Goal: Communication & Community: Participate in discussion

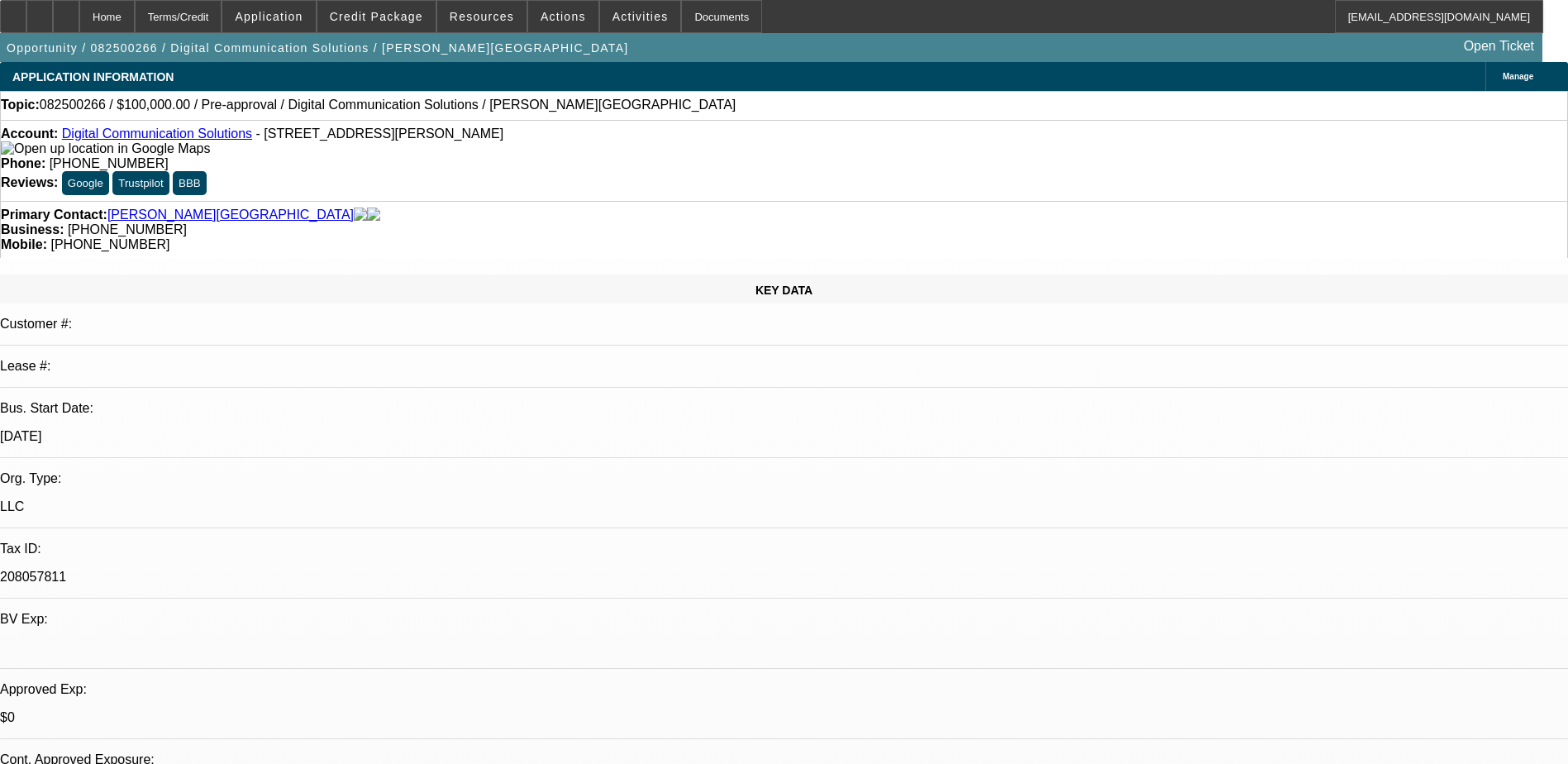
select select "0"
select select "2"
select select "0.1"
select select "4"
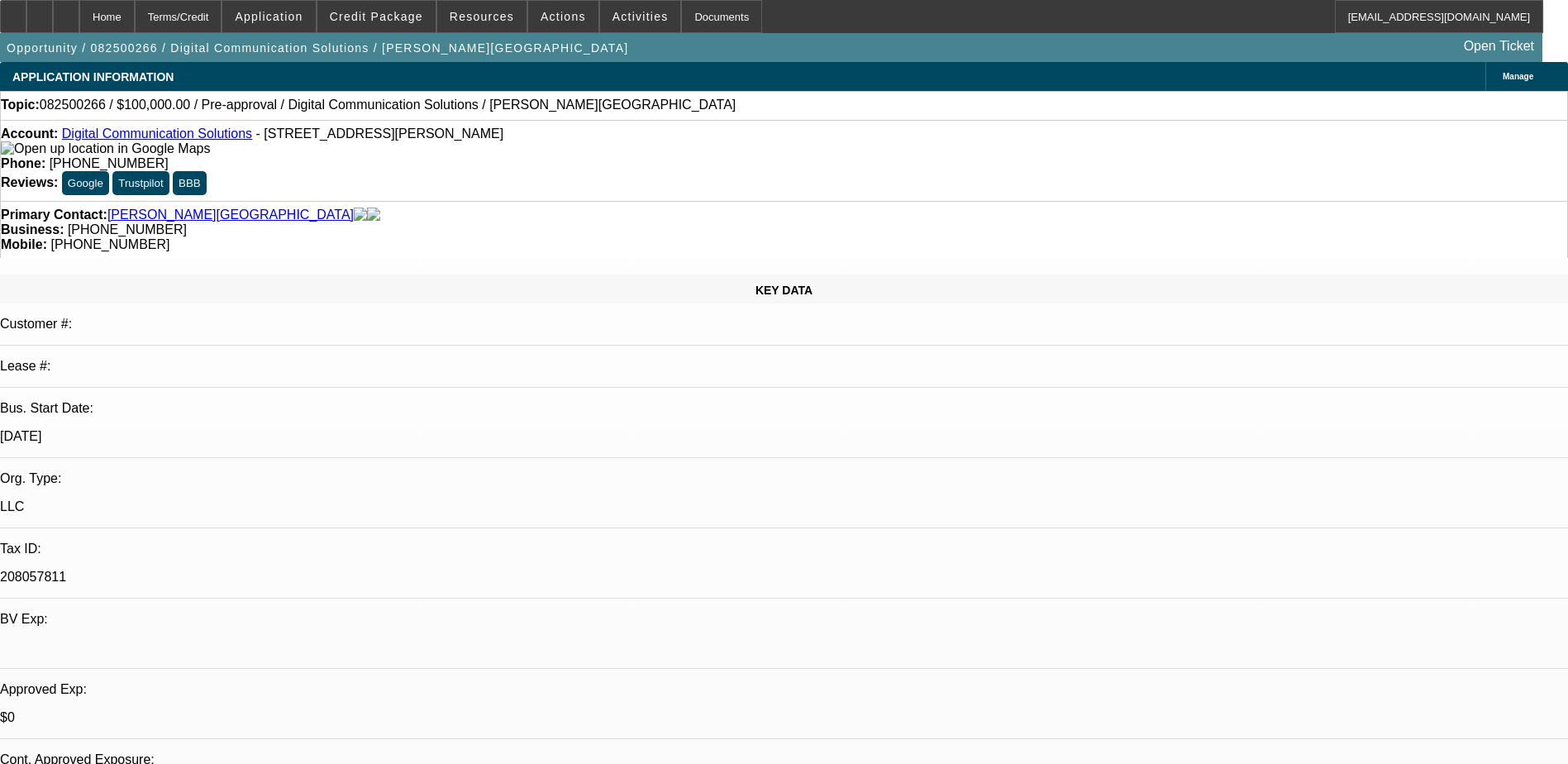
drag, startPoint x: 1222, startPoint y: 70, endPoint x: 1211, endPoint y: 73, distance: 11.4
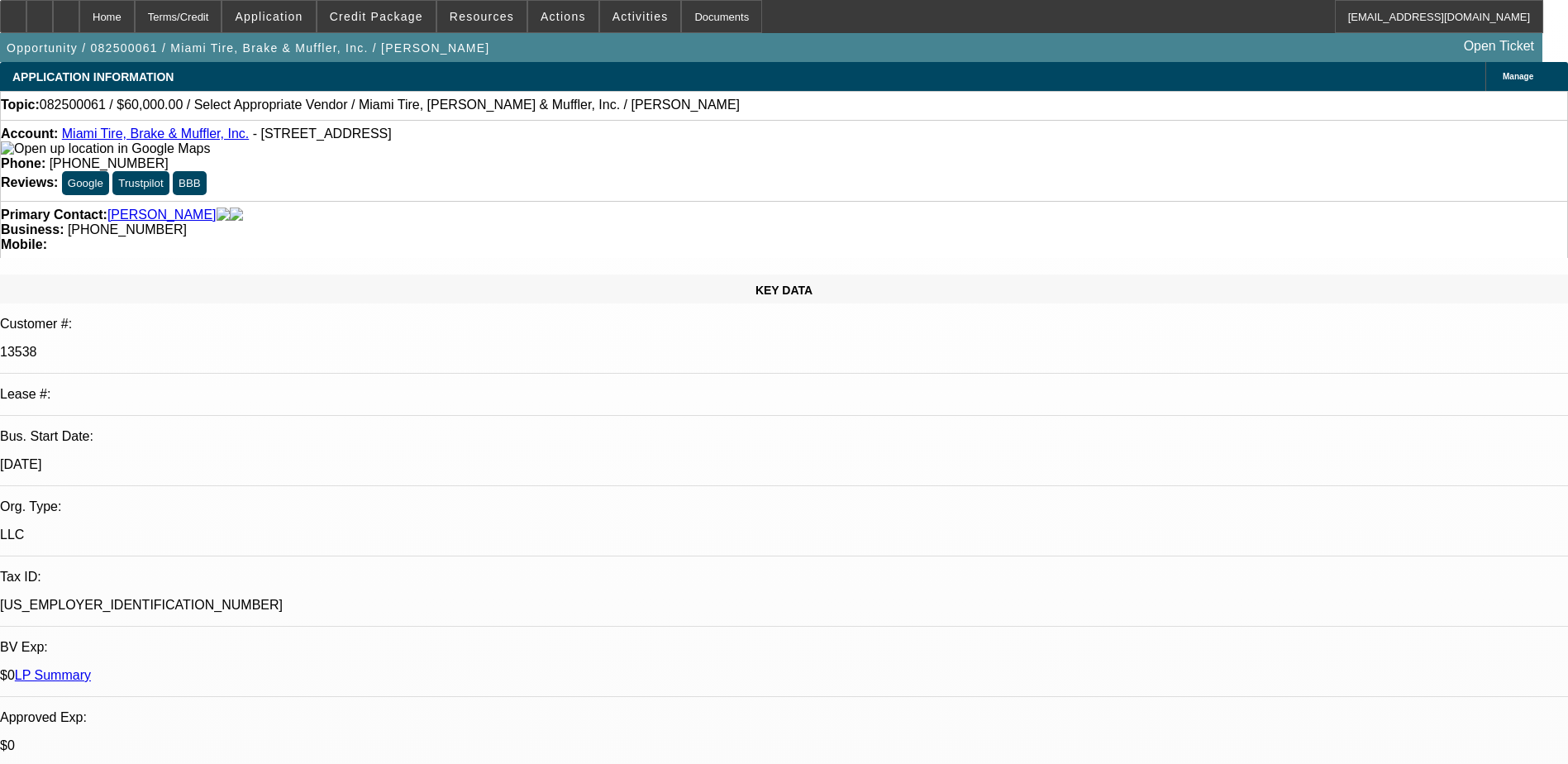
select select "0"
select select "2"
select select "0.1"
select select "4"
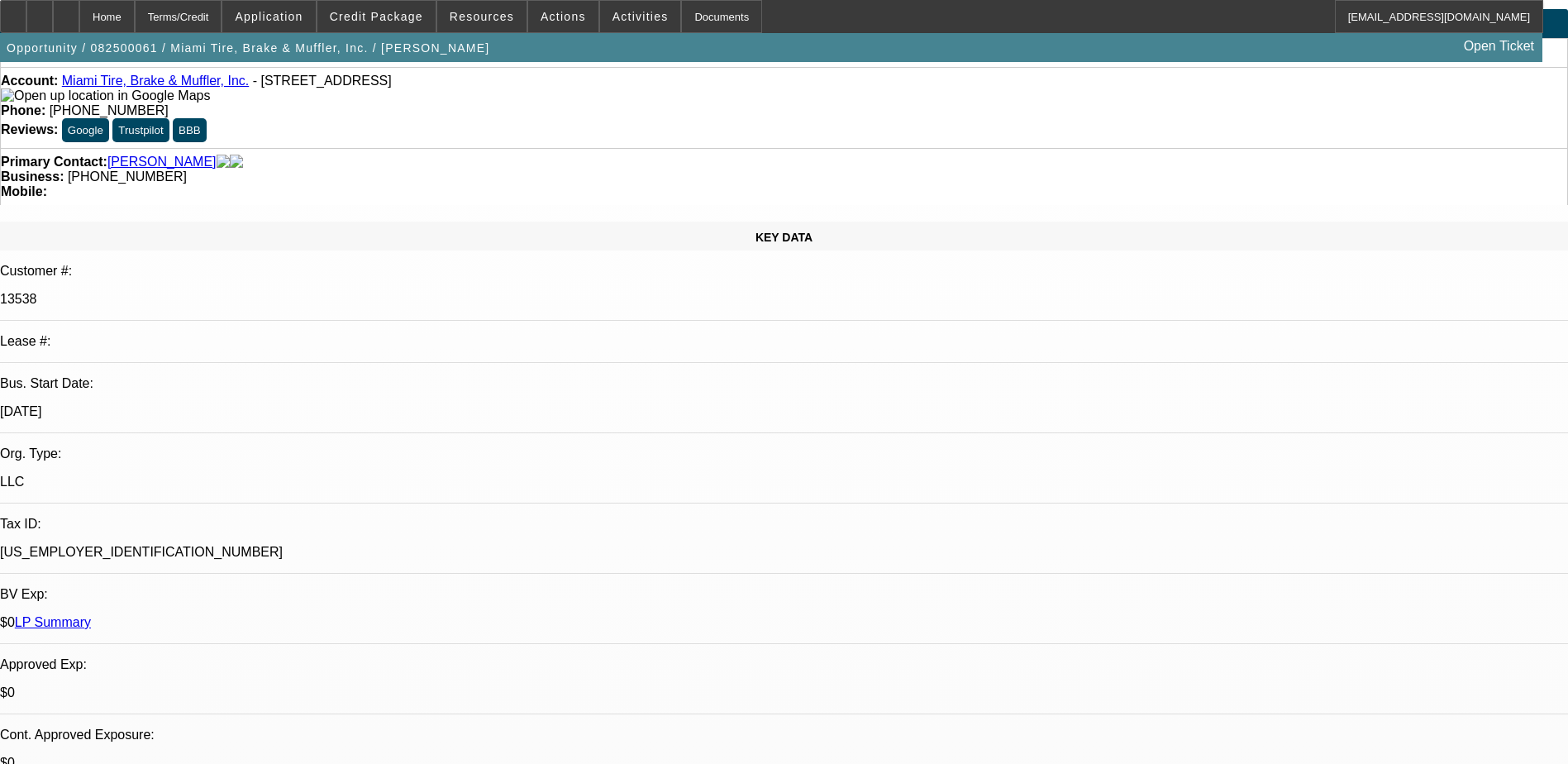
scroll to position [248, 0]
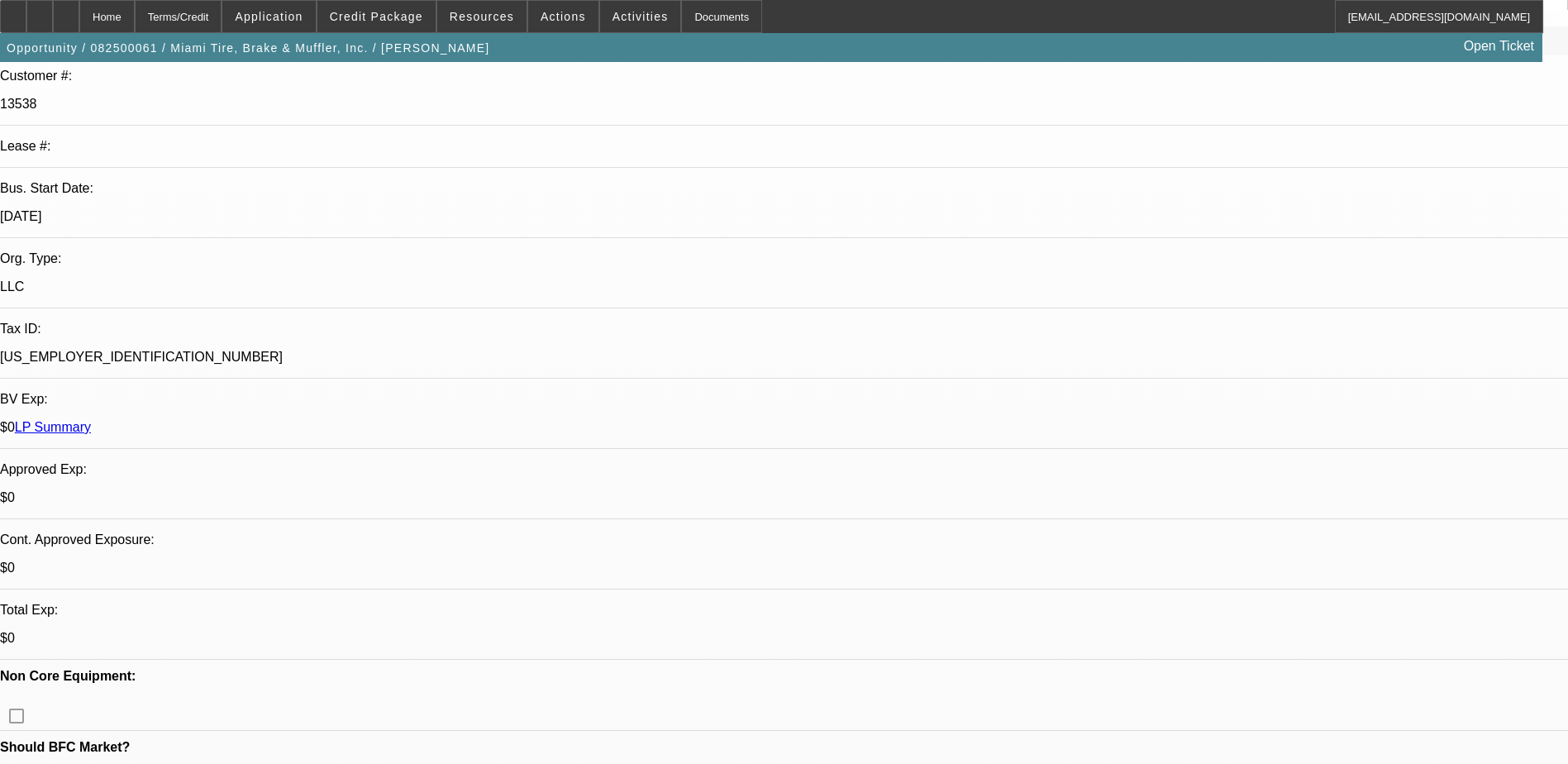
drag, startPoint x: 873, startPoint y: 252, endPoint x: 865, endPoint y: 250, distance: 8.2
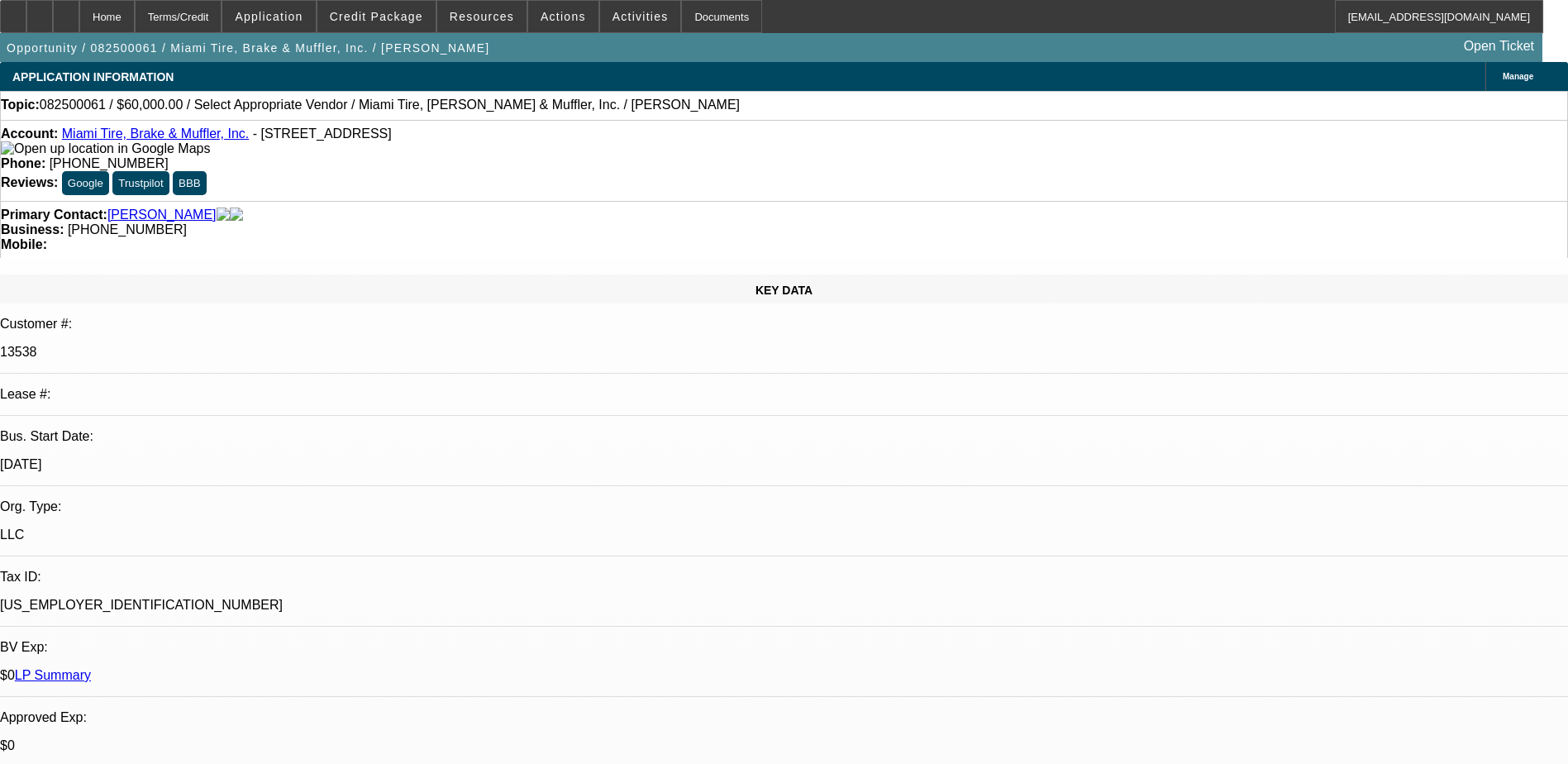
scroll to position [79, 0]
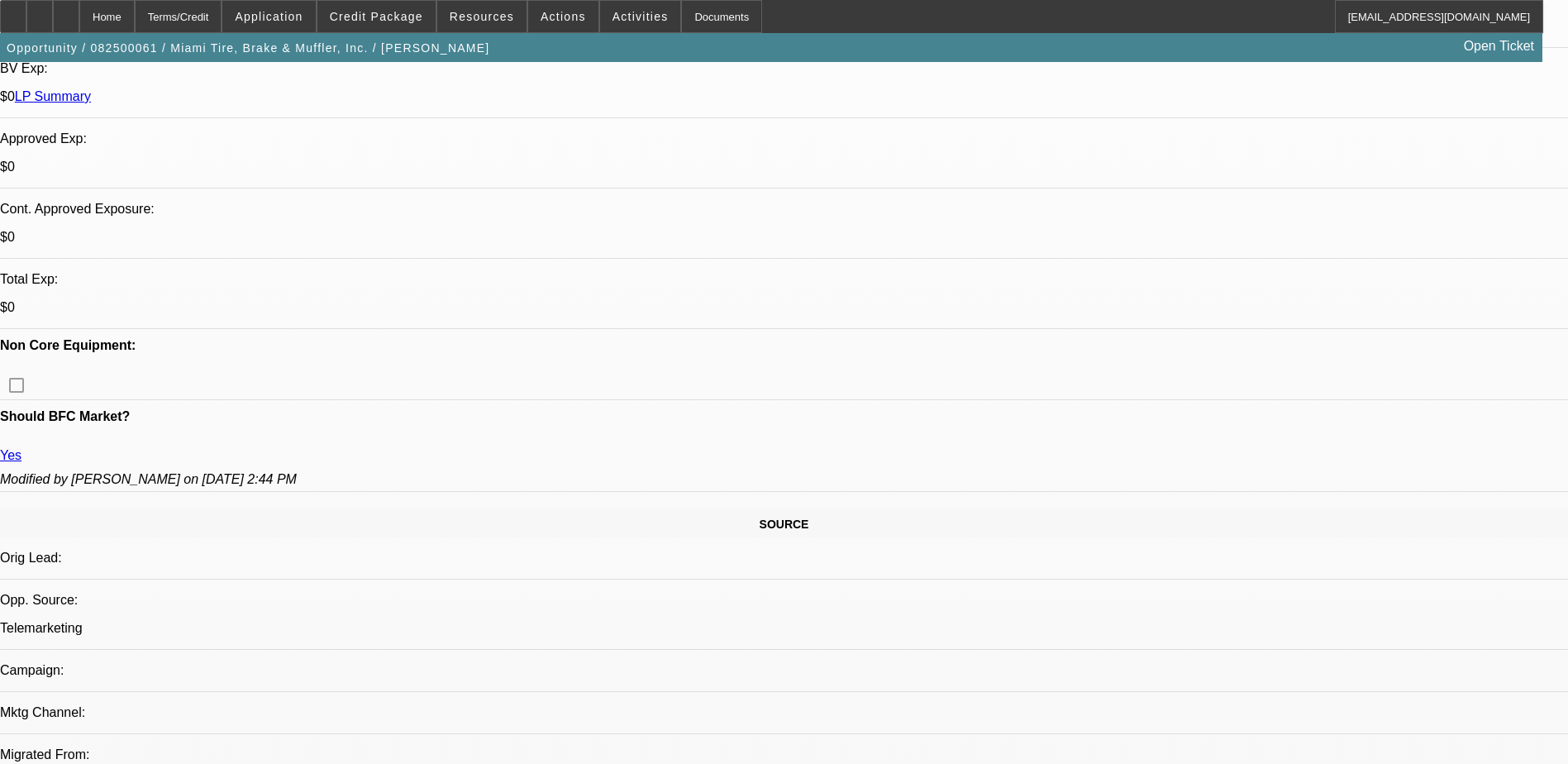
scroll to position [79, 0]
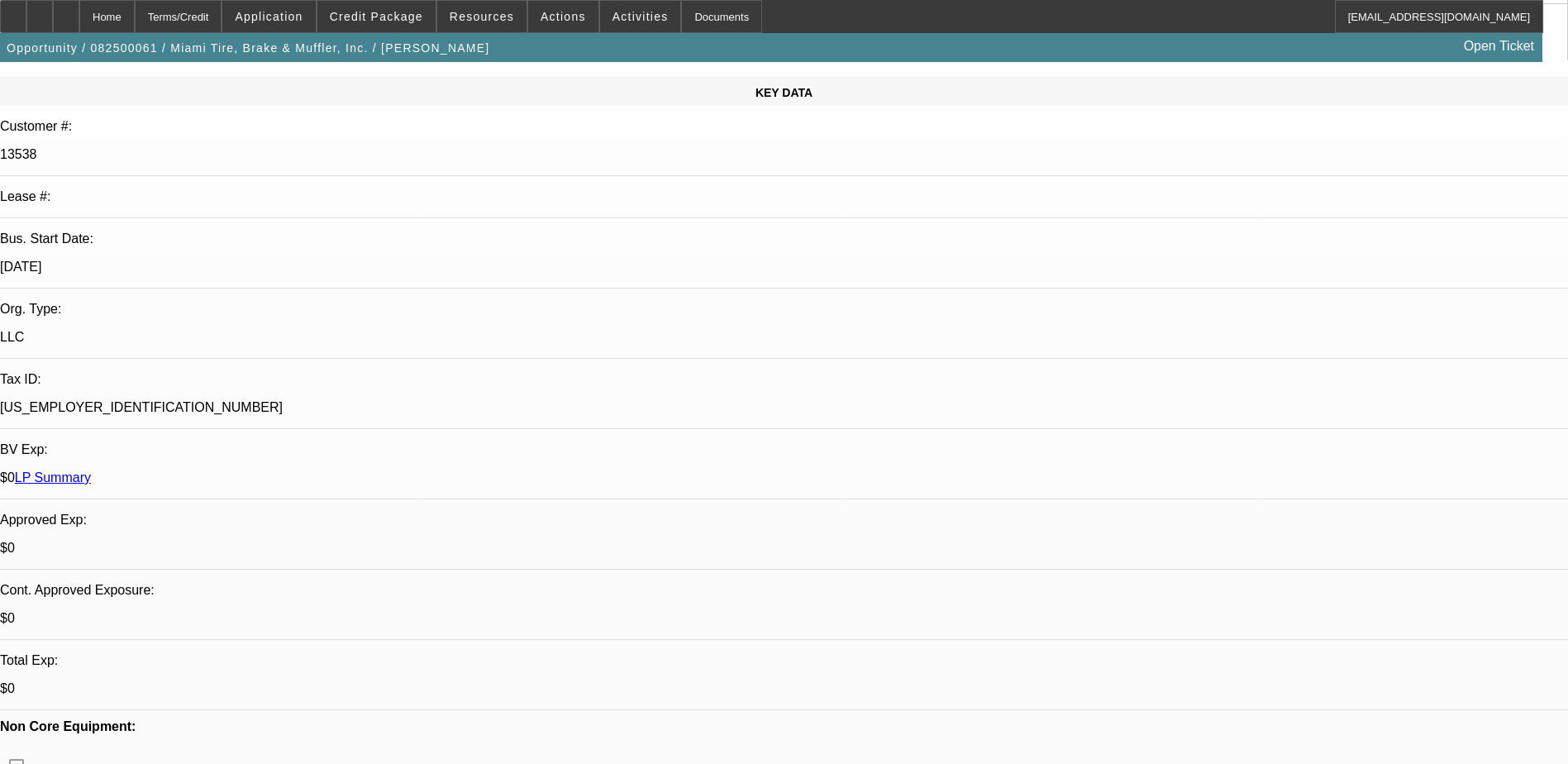
scroll to position [83, 0]
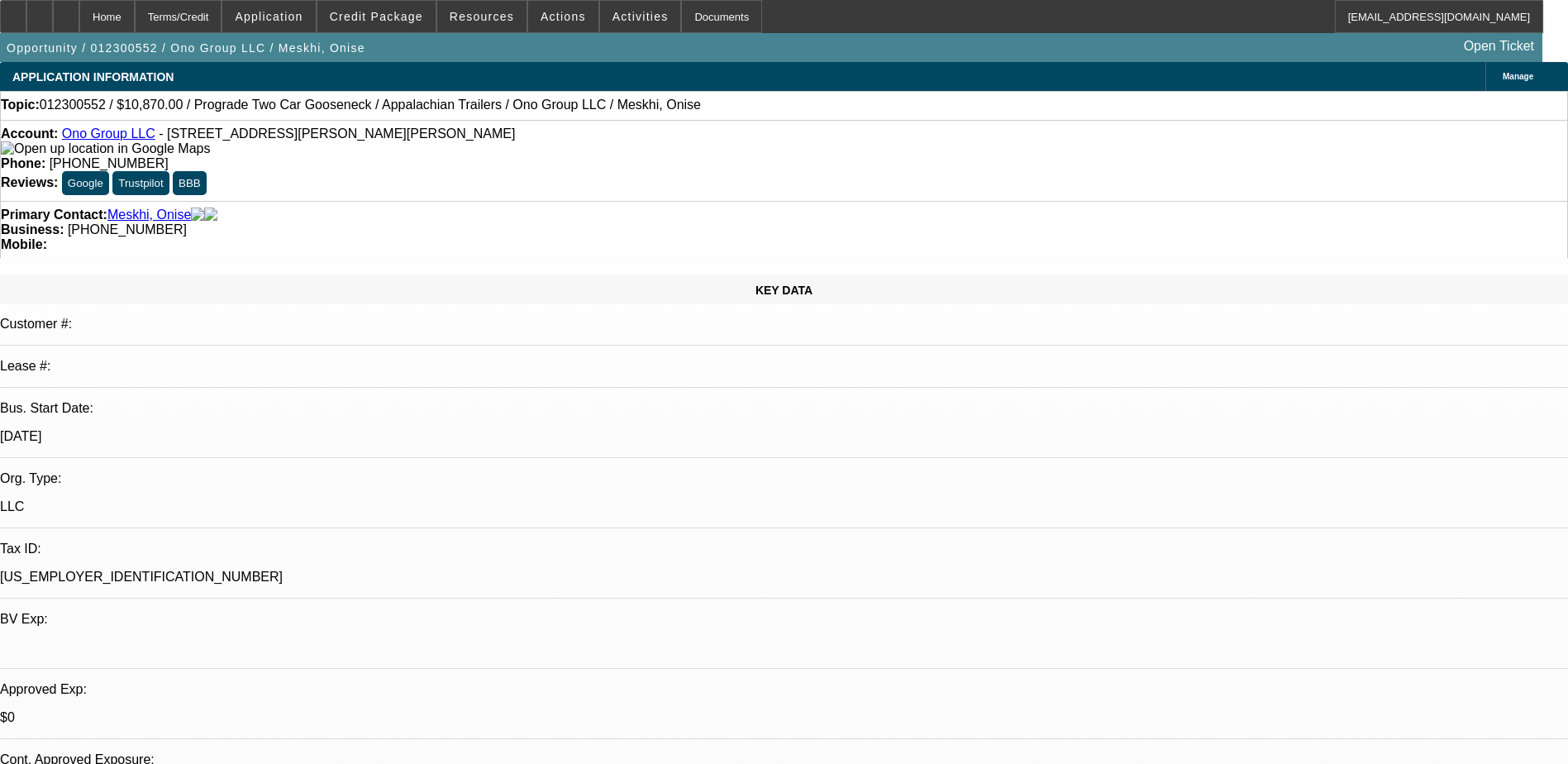
select select "0"
select select "2"
select select "0.1"
select select "0"
select select "2"
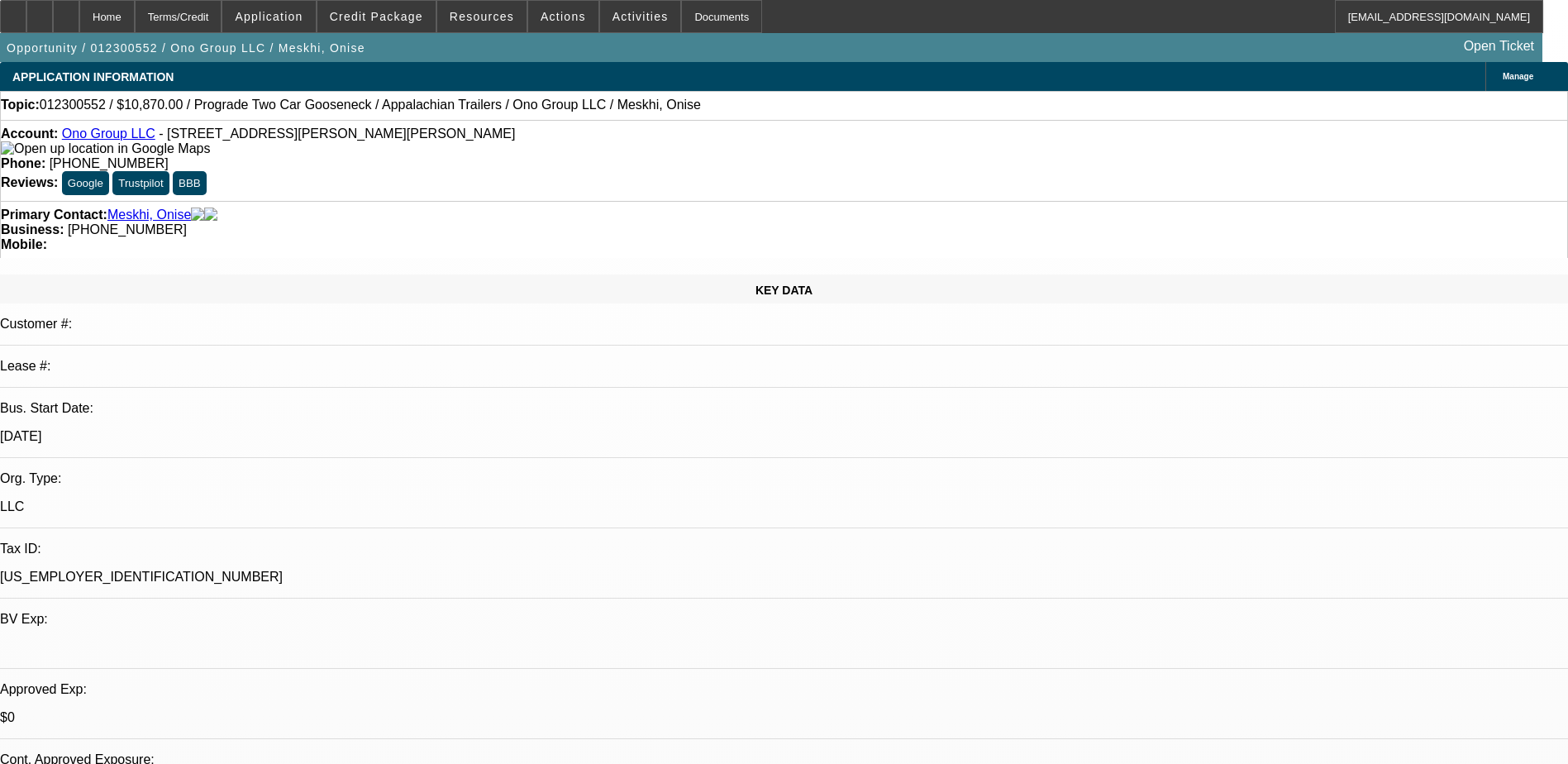
select select "0.1"
select select "0"
select select "2"
select select "0.1"
select select "1"
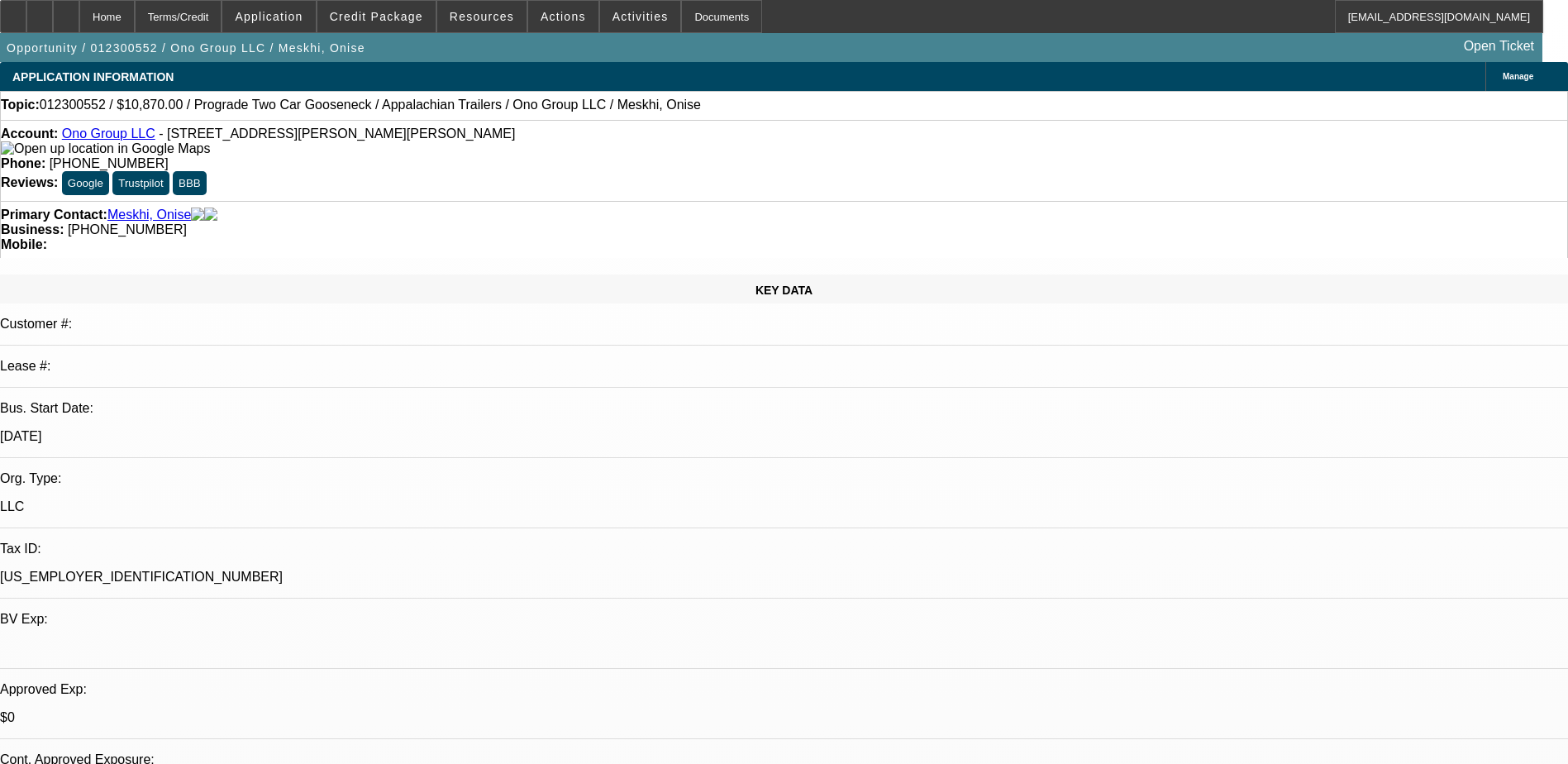
select select "2"
select select "4"
select select "1"
select select "2"
select select "4"
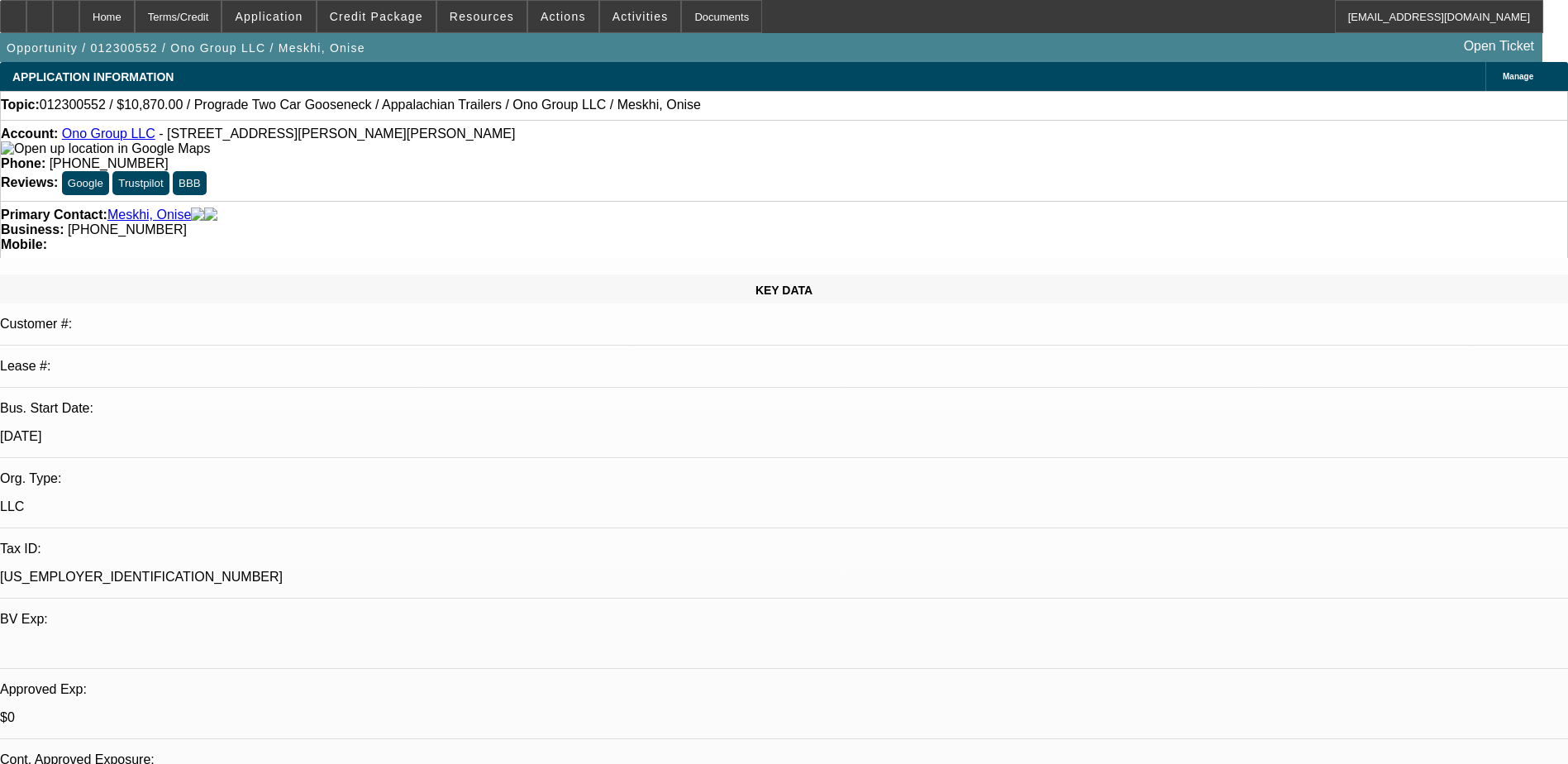
select select "1"
select select "2"
select select "4"
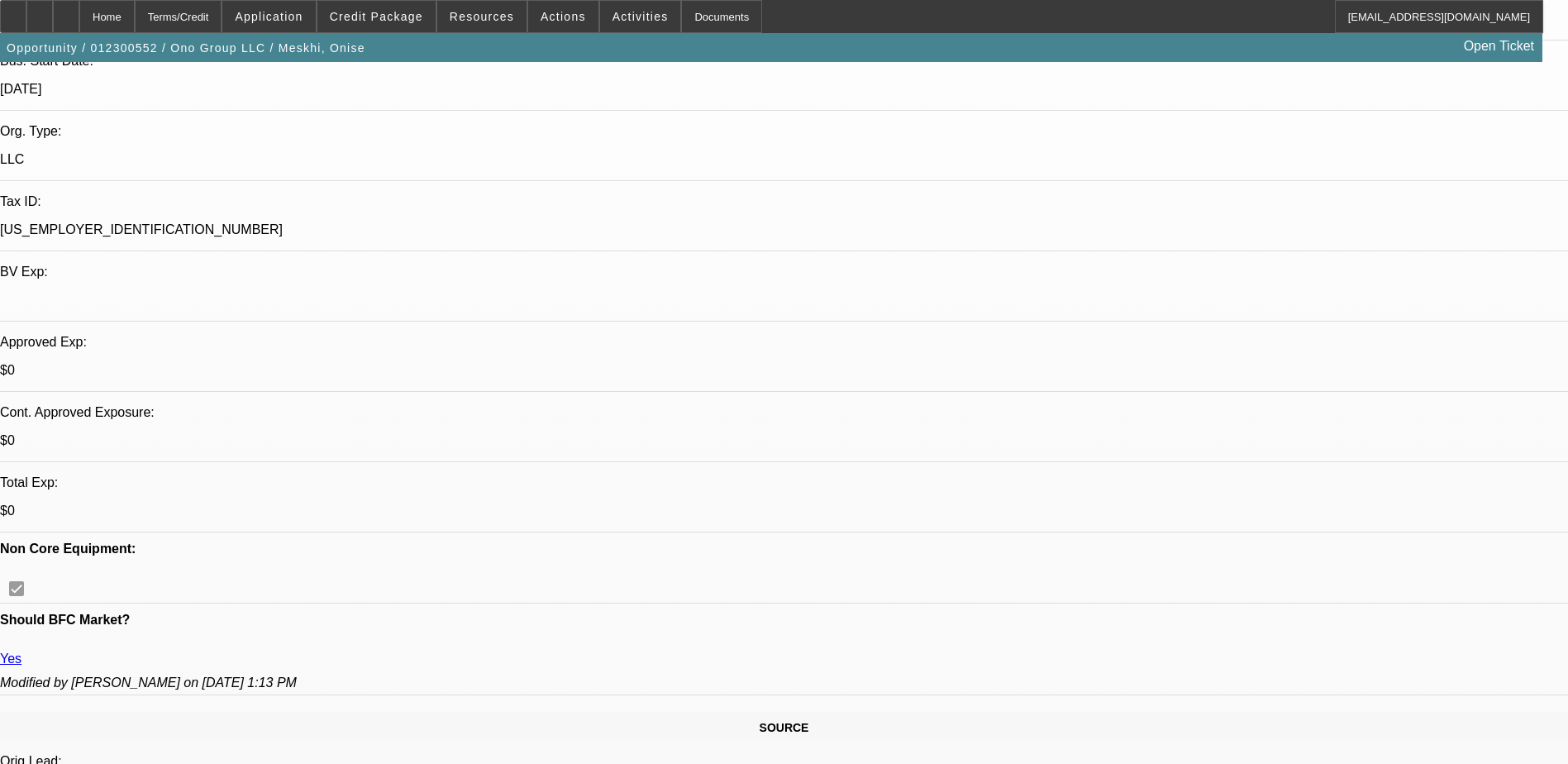
scroll to position [83, 0]
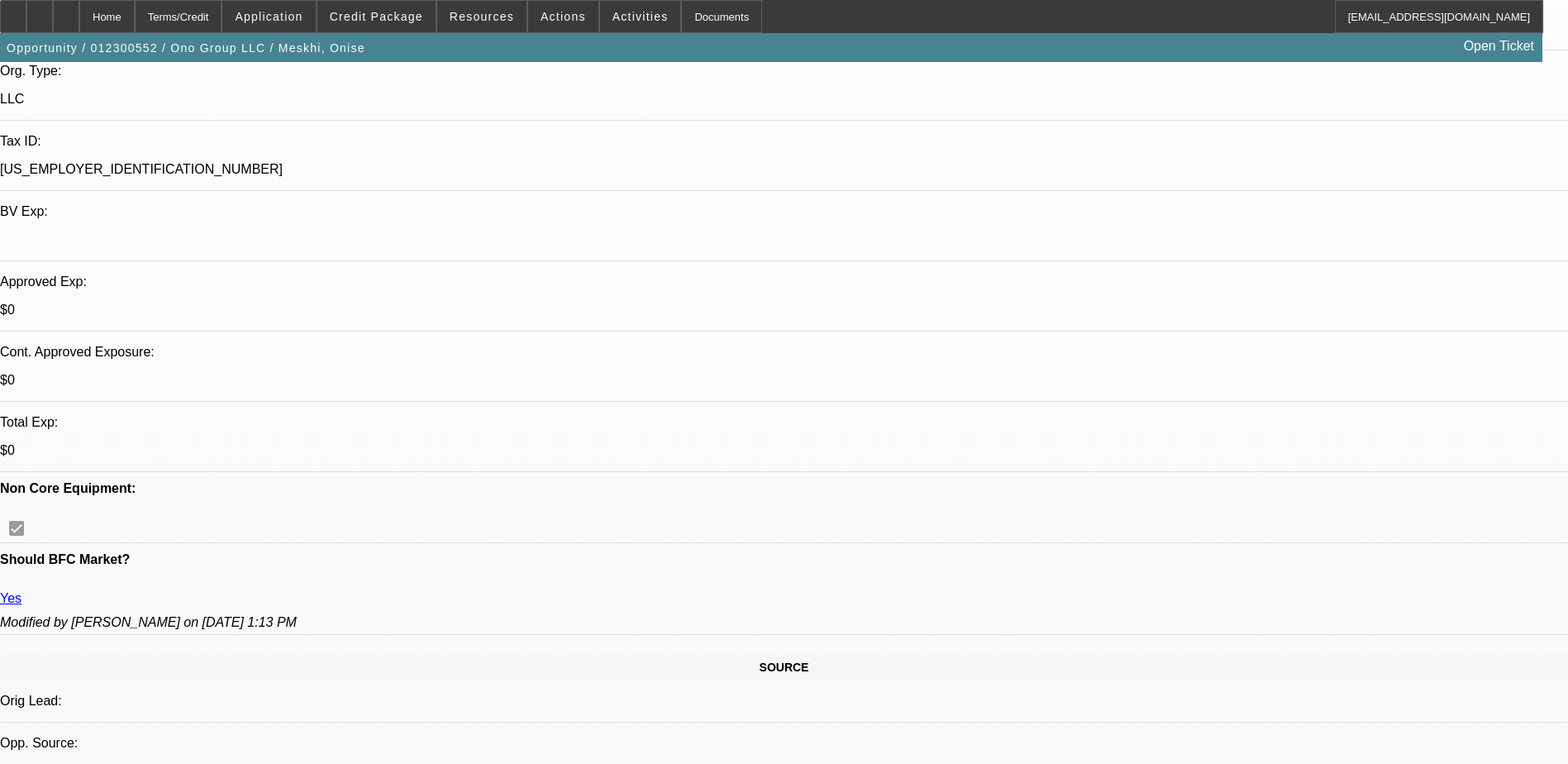
scroll to position [496, 0]
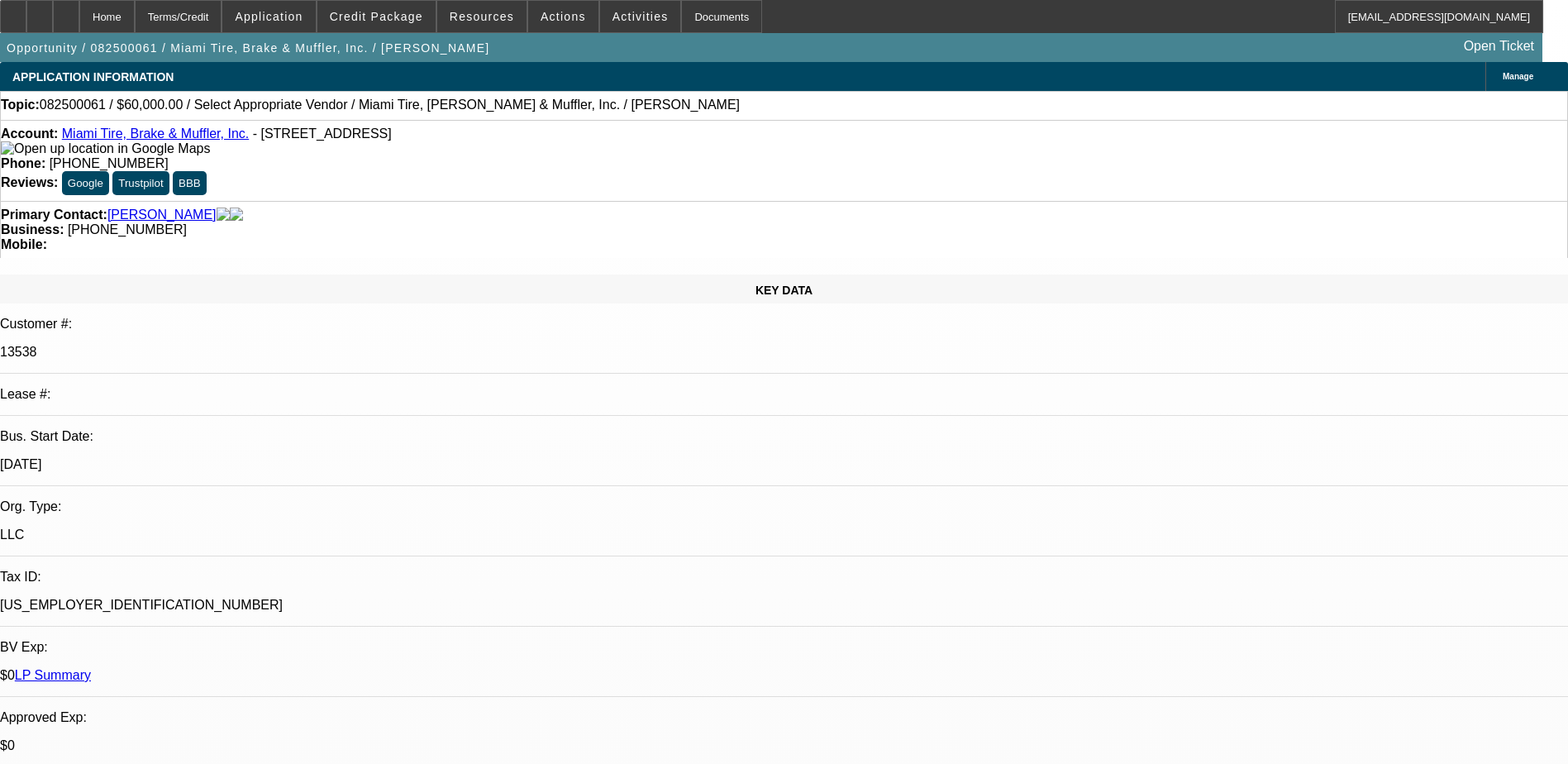
select select "0"
select select "2"
select select "0.1"
select select "4"
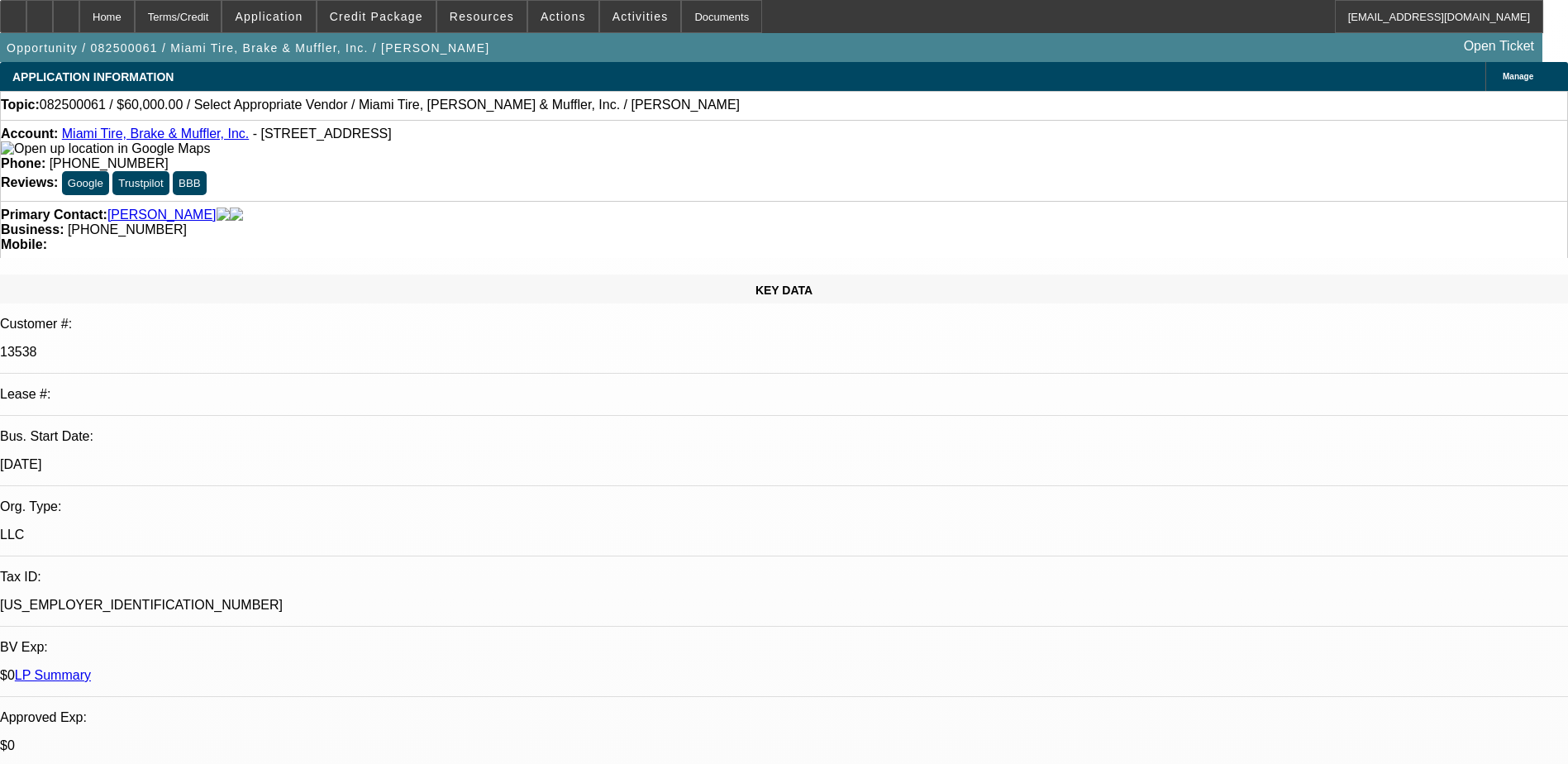
scroll to position [79, 0]
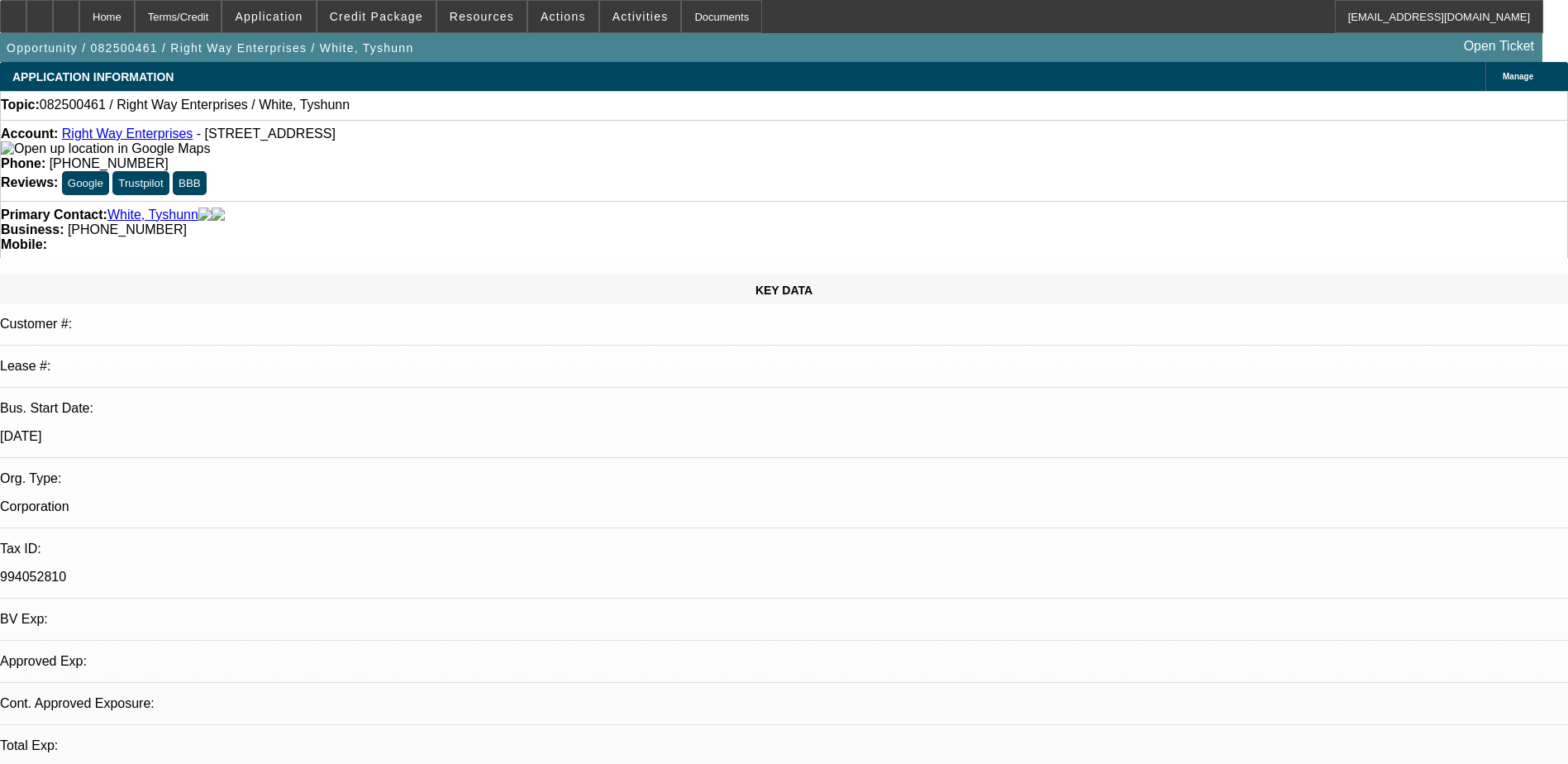
select select "0"
select select "2"
select select "0.1"
select select "4"
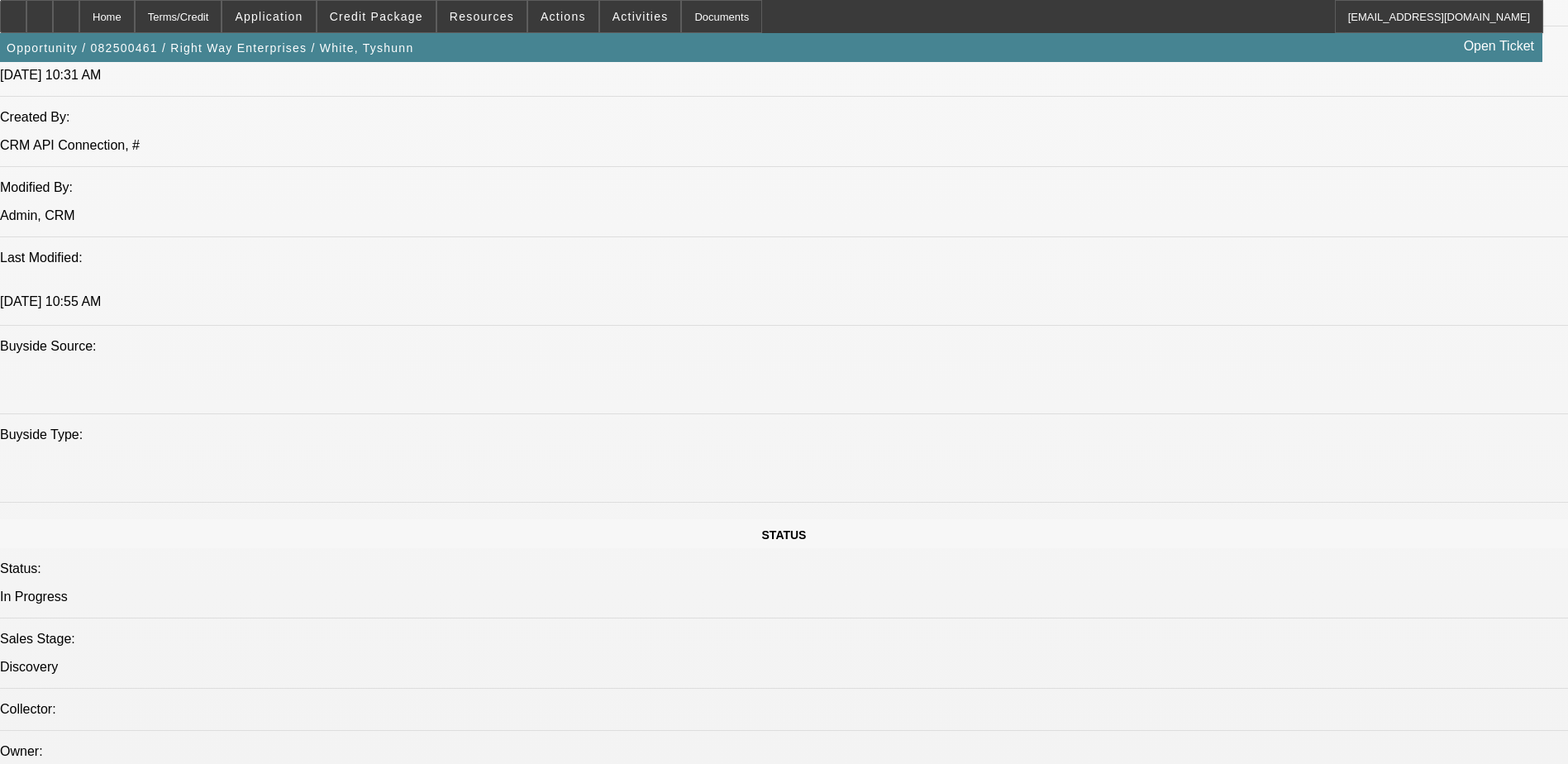
scroll to position [1158, 0]
